Goal: Information Seeking & Learning: Understand process/instructions

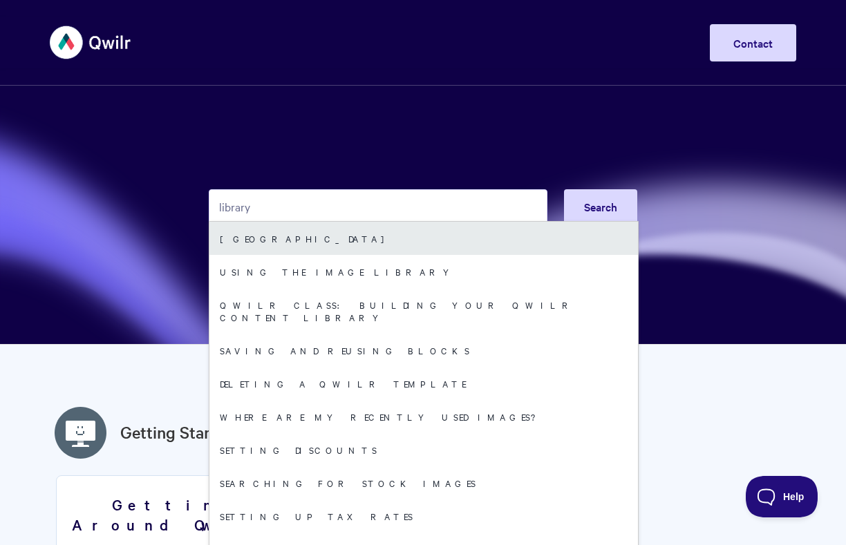
type input "library"
click at [351, 239] on link "Saved Block Library" at bounding box center [423, 238] width 429 height 33
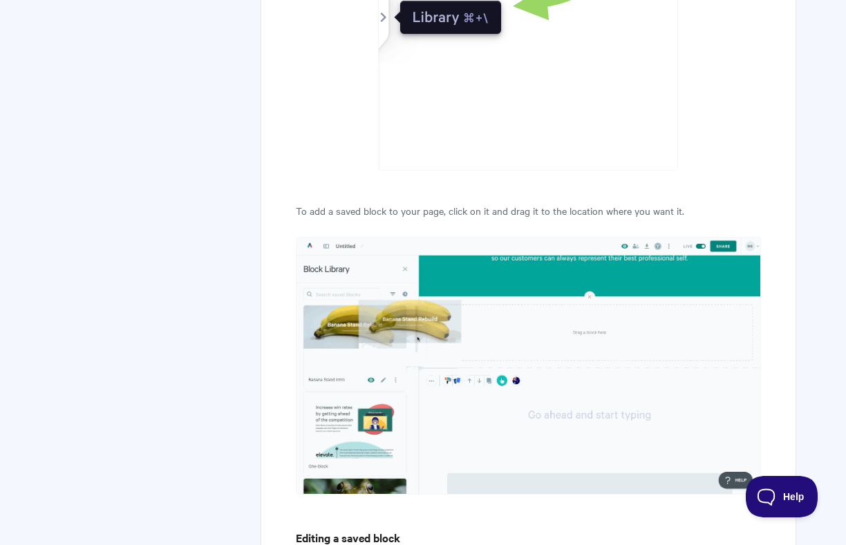
scroll to position [1411, 0]
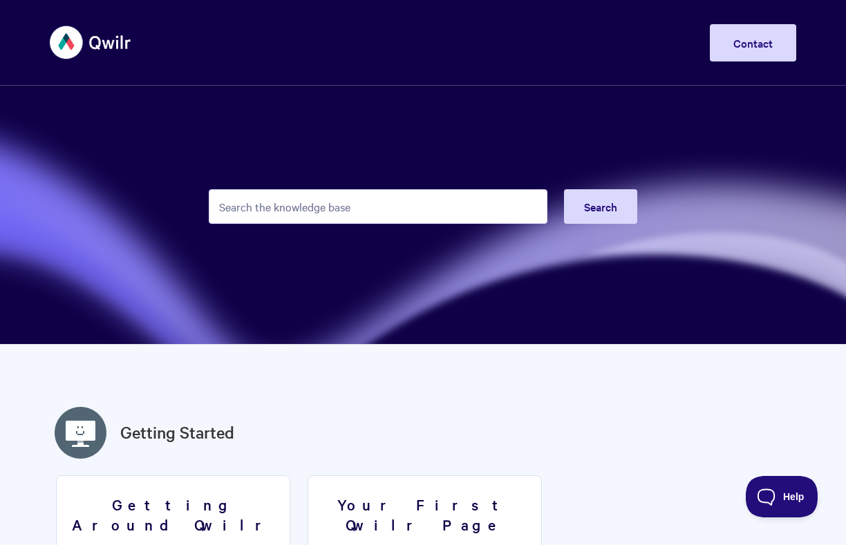
click at [262, 203] on input "Search the knowledge base" at bounding box center [378, 206] width 339 height 35
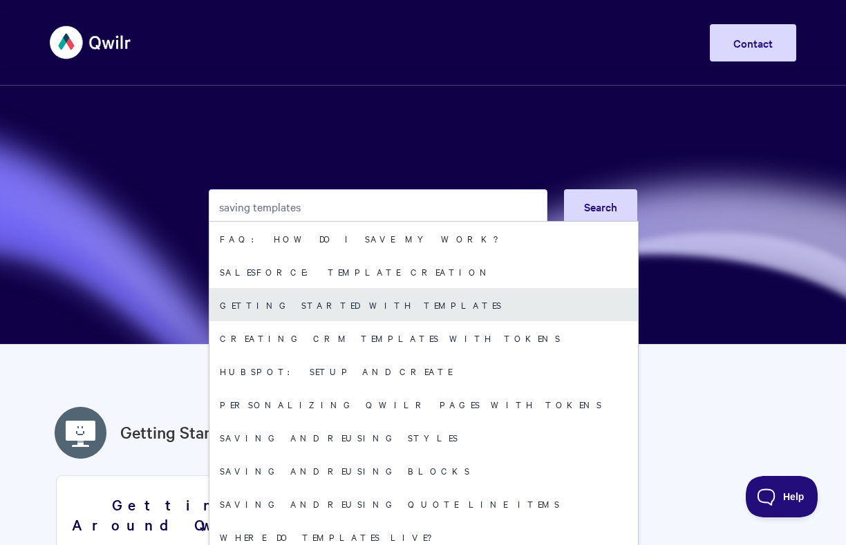
type input "saving templates"
click at [286, 302] on link "Getting started with Templates" at bounding box center [423, 304] width 429 height 33
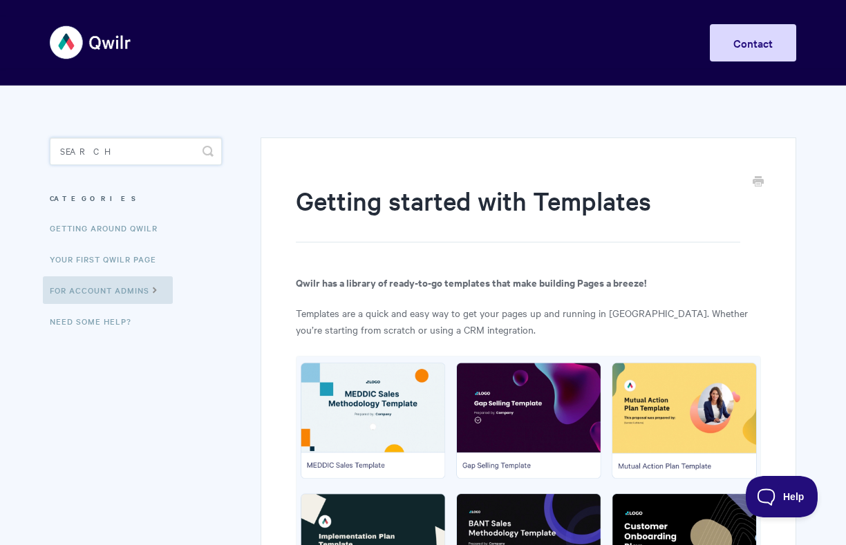
click at [171, 146] on input "Search" at bounding box center [136, 152] width 172 height 28
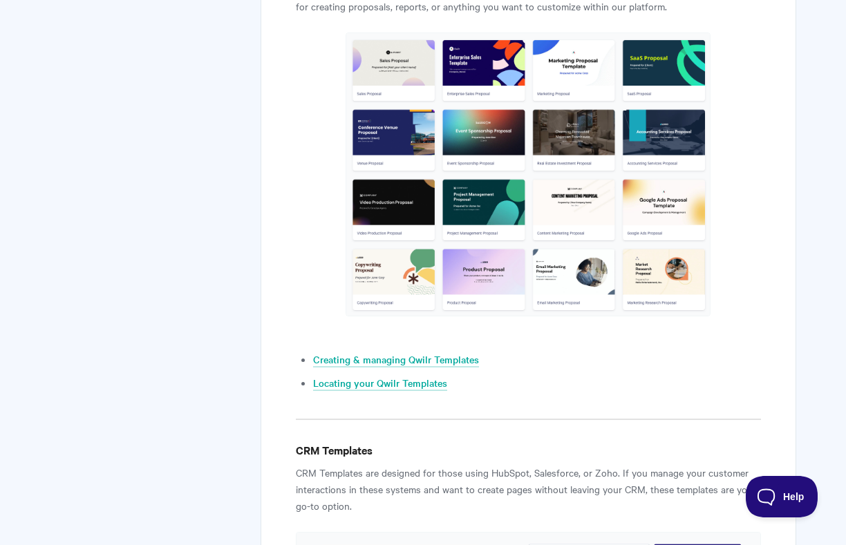
scroll to position [949, 0]
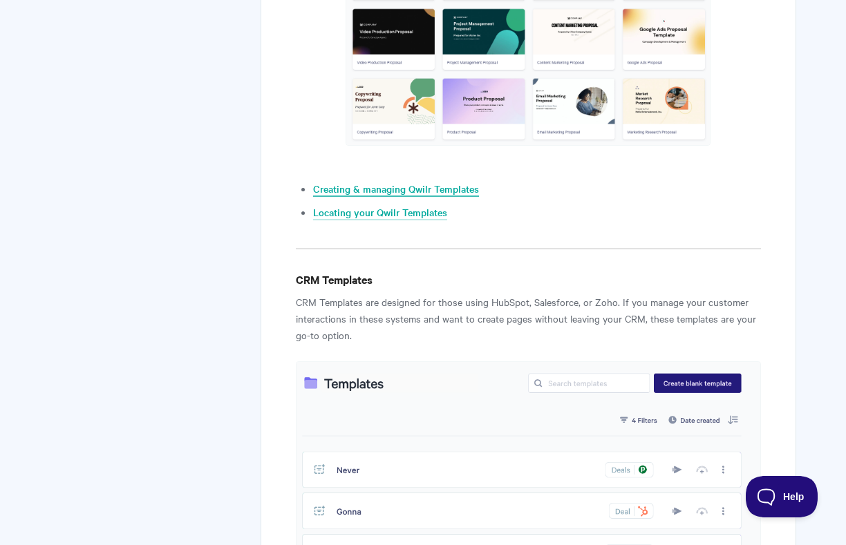
click at [393, 190] on link "Creating & managing Qwilr Templates" at bounding box center [396, 189] width 166 height 15
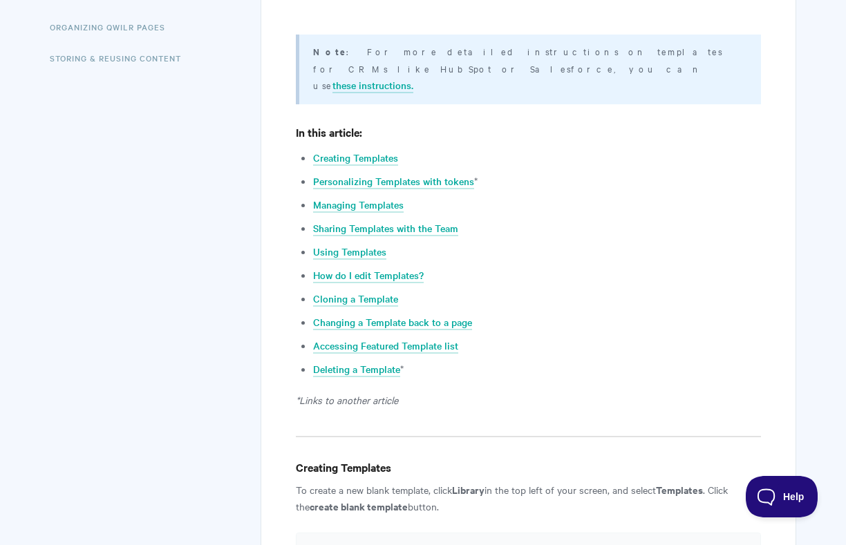
scroll to position [505, 0]
